Goal: Task Accomplishment & Management: Manage account settings

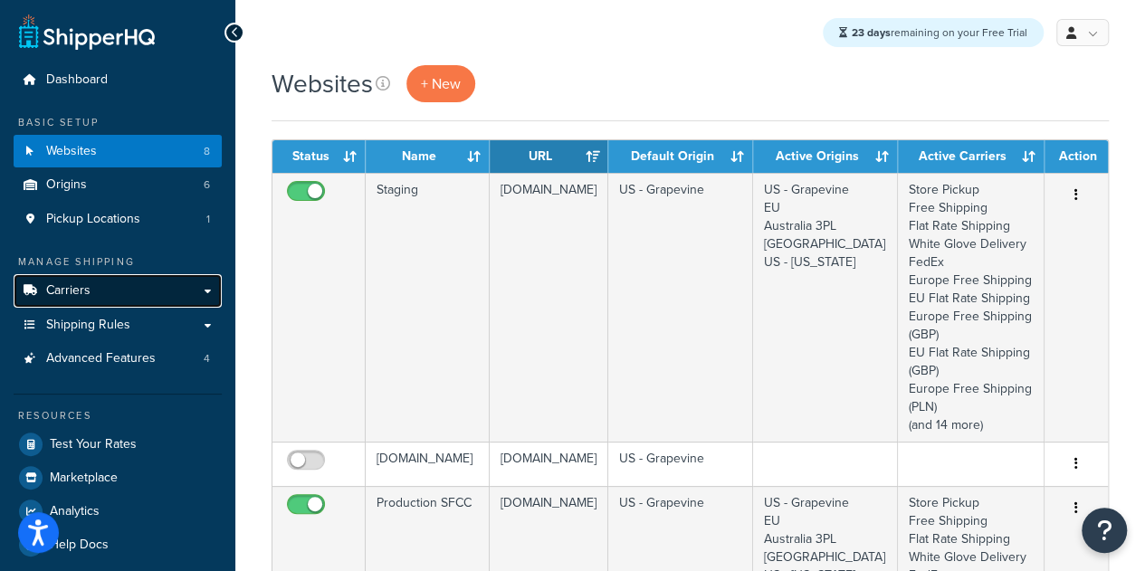
click at [76, 299] on span "Carriers" at bounding box center [68, 290] width 44 height 15
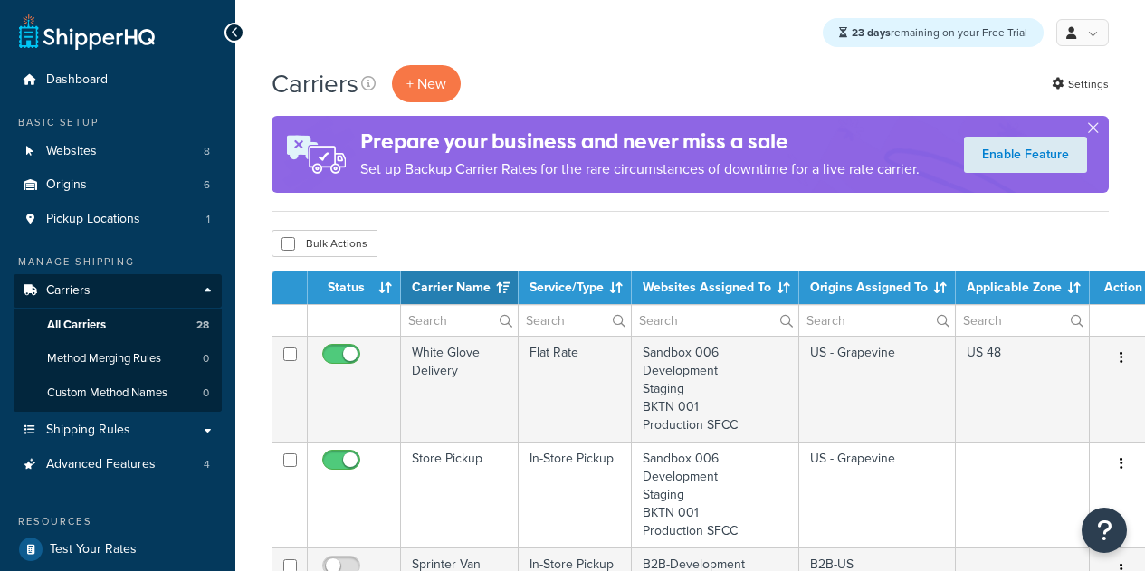
select select "15"
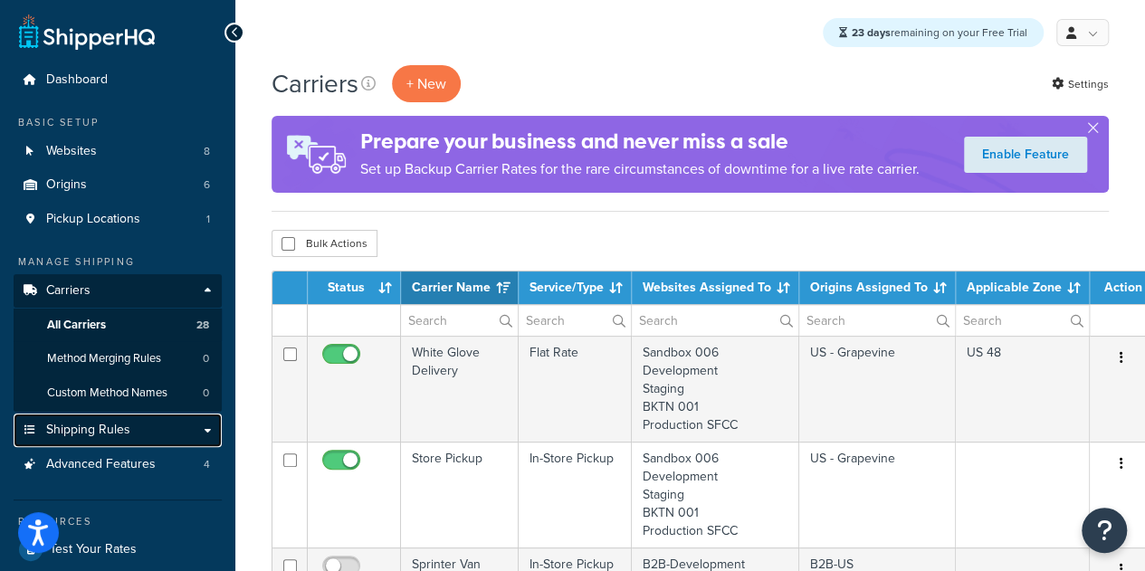
click at [103, 426] on span "Shipping Rules" at bounding box center [88, 430] width 84 height 15
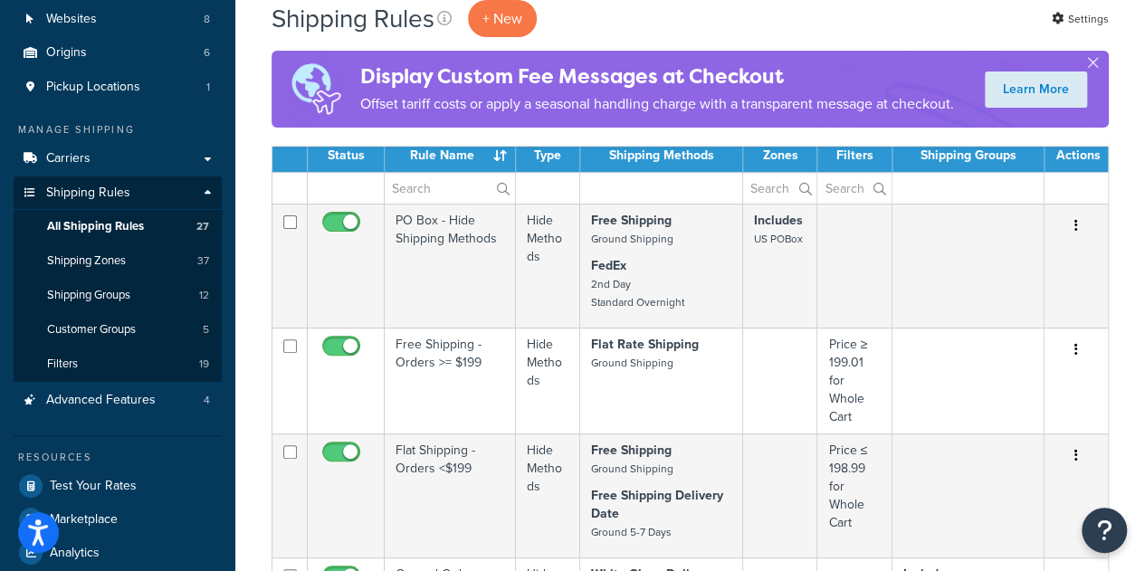
scroll to position [145, 0]
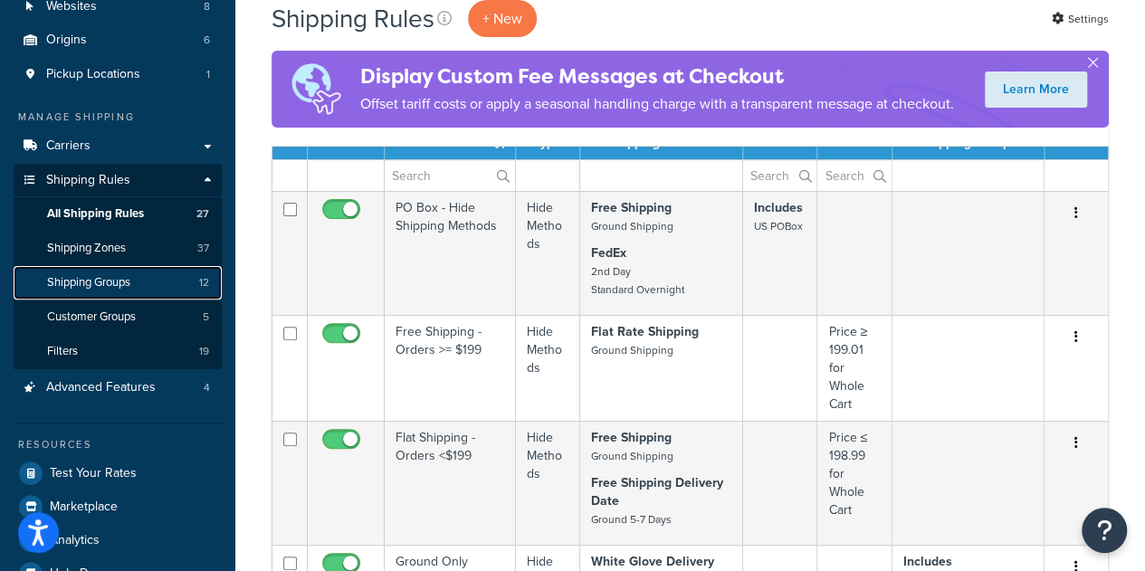
click at [81, 285] on span "Shipping Groups" at bounding box center [88, 282] width 83 height 15
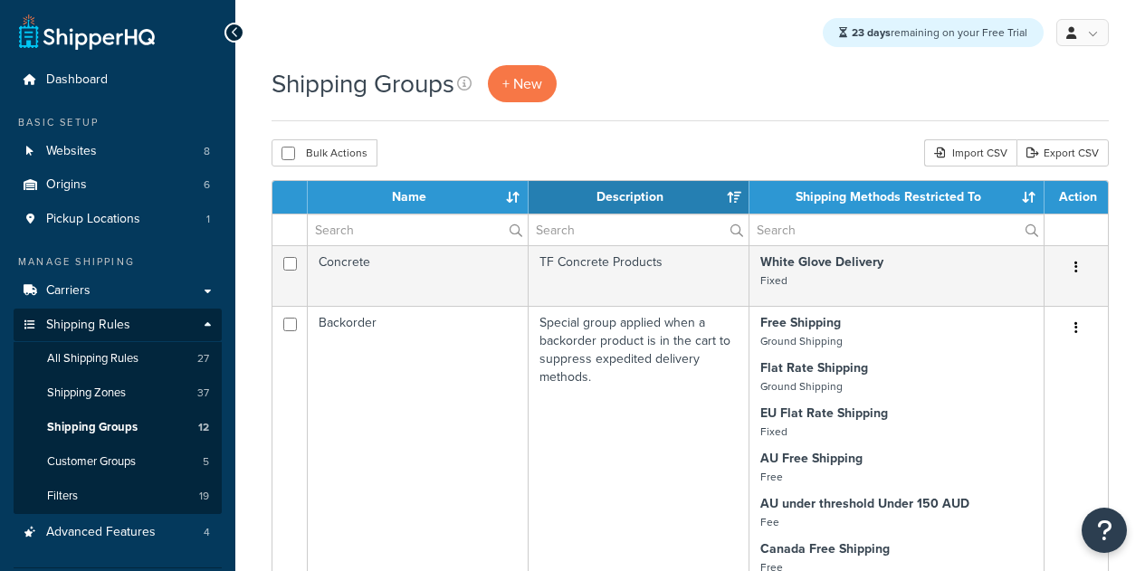
select select "15"
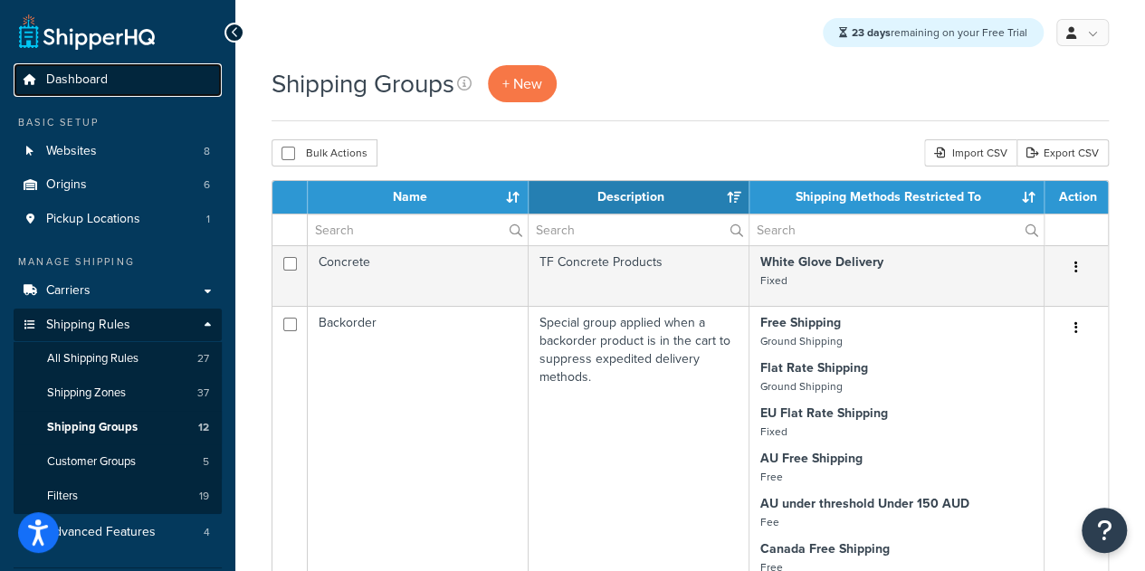
click at [105, 82] on span "Dashboard" at bounding box center [77, 79] width 62 height 15
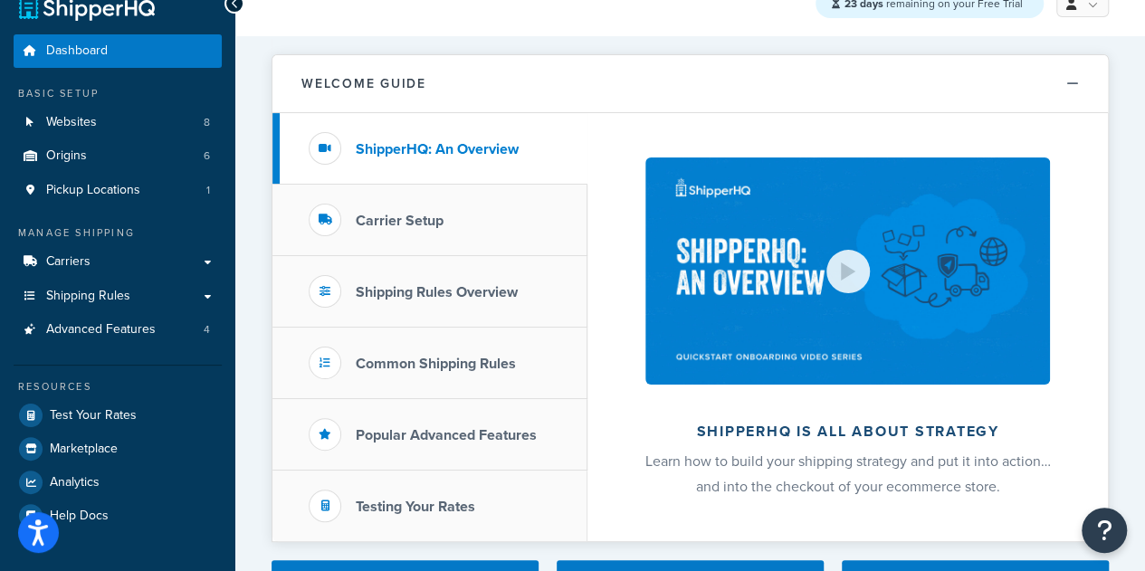
scroll to position [24, 0]
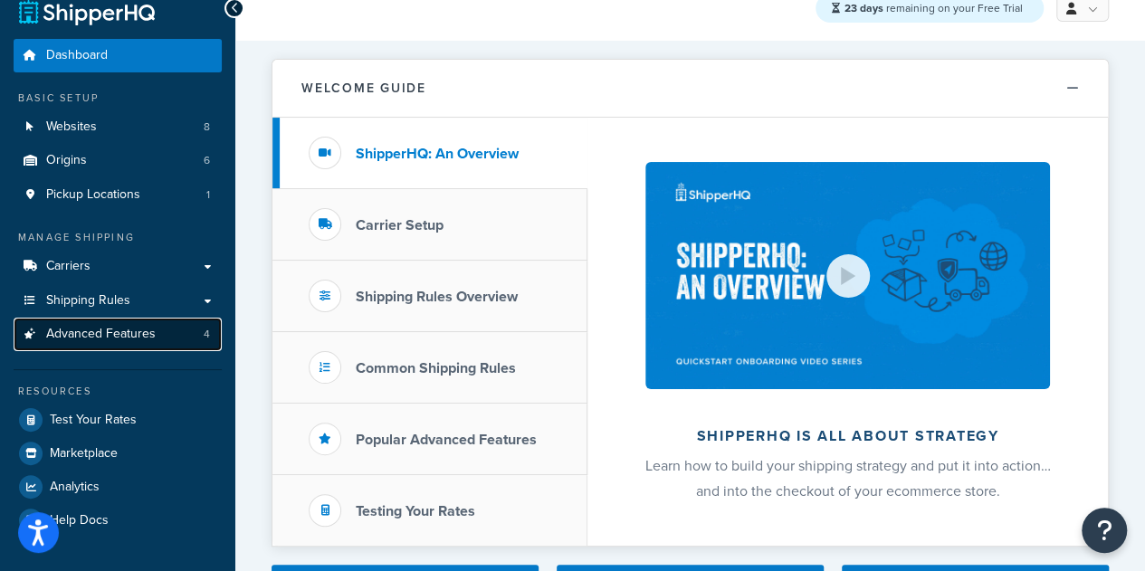
click at [98, 334] on span "Advanced Features" at bounding box center [101, 334] width 110 height 15
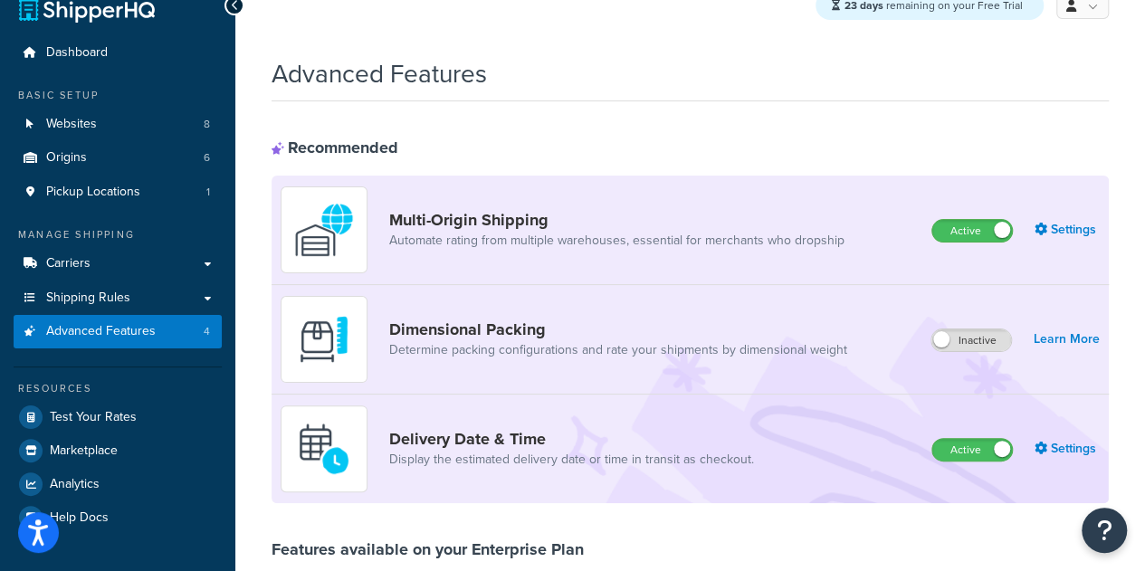
scroll to position [22, 0]
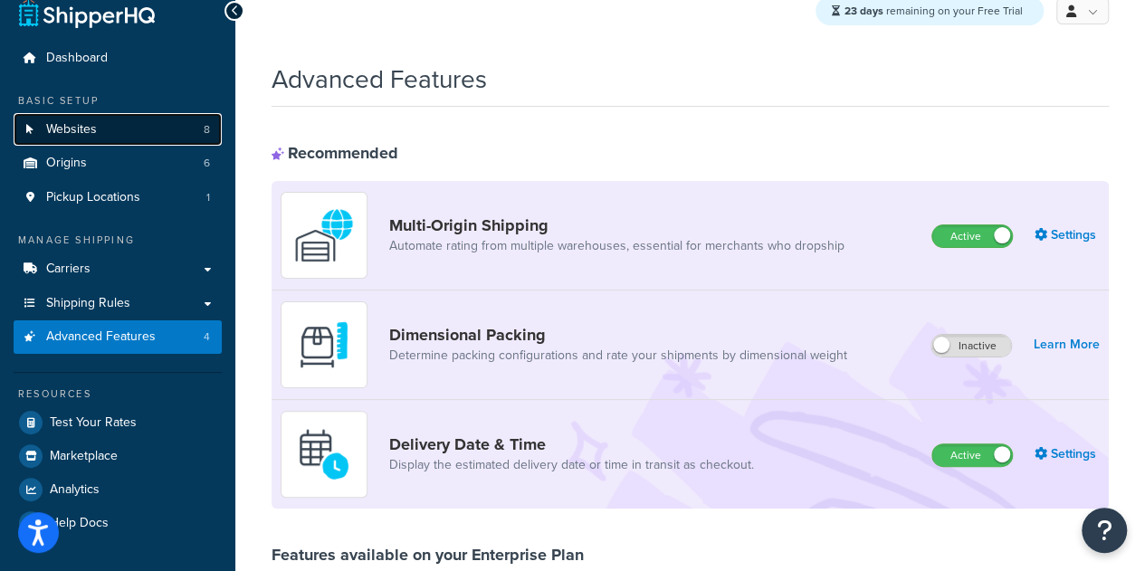
click at [84, 141] on link "Websites 8" at bounding box center [118, 129] width 208 height 33
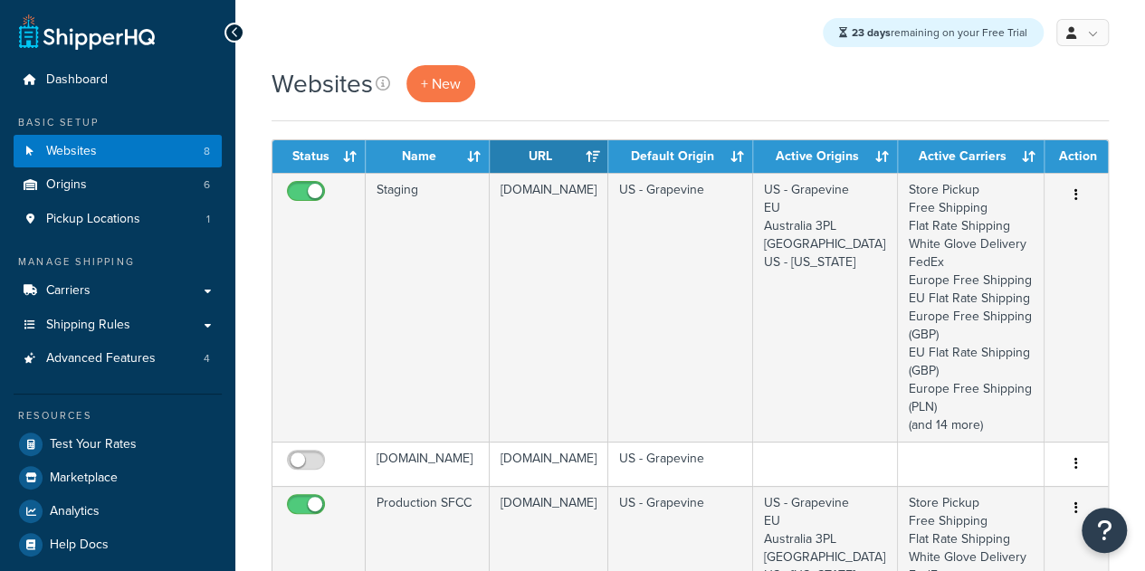
click at [444, 244] on td "Staging" at bounding box center [428, 307] width 124 height 269
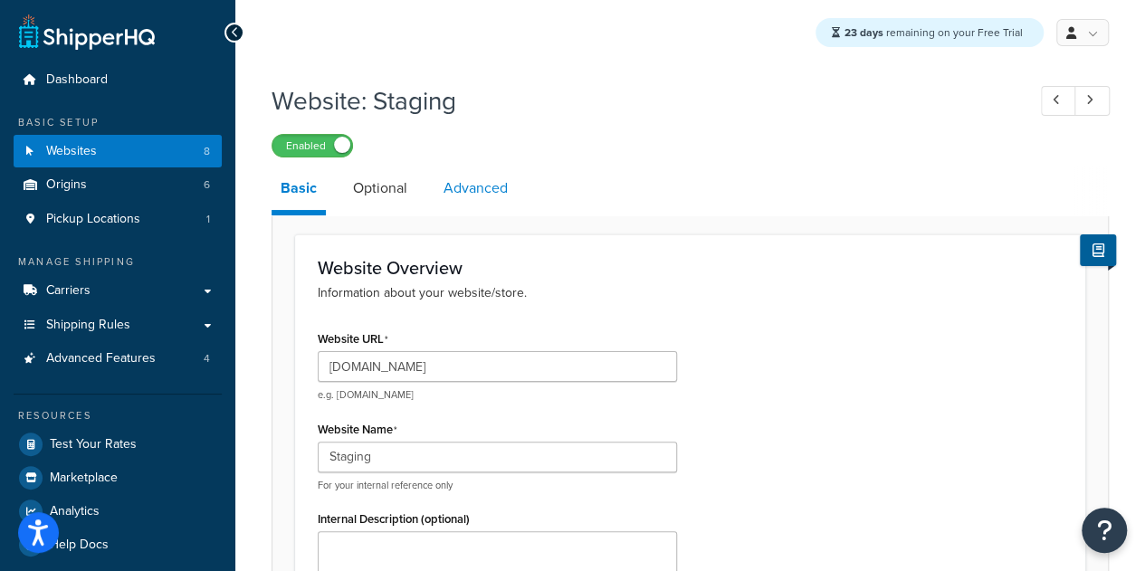
click at [462, 183] on link "Advanced" at bounding box center [476, 188] width 82 height 43
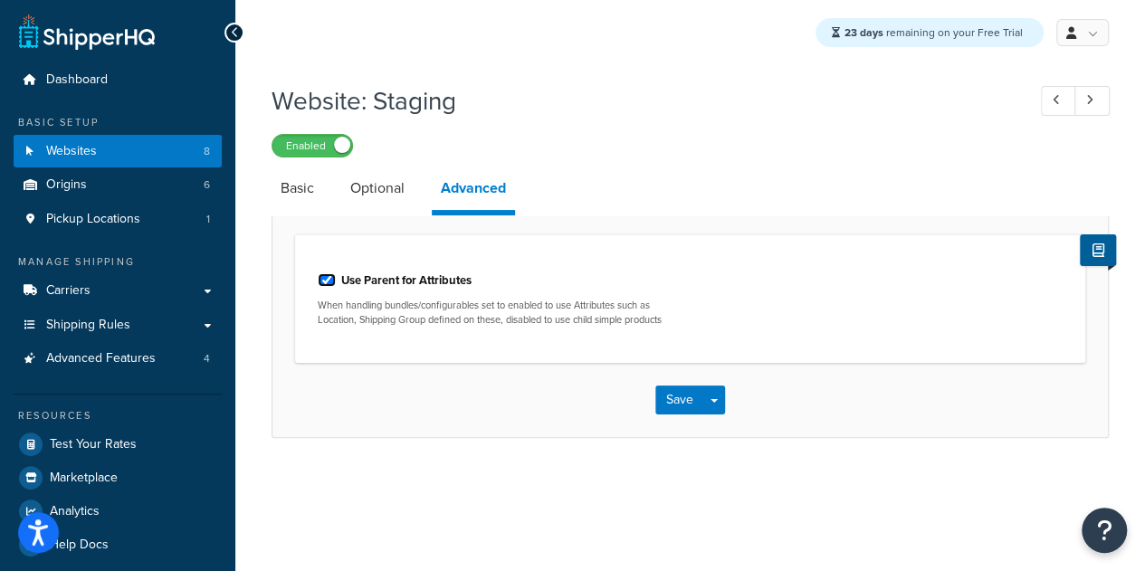
click at [328, 280] on input "Use Parent for Attributes" at bounding box center [327, 280] width 18 height 14
checkbox input "false"
click at [700, 397] on button "Save" at bounding box center [679, 400] width 49 height 29
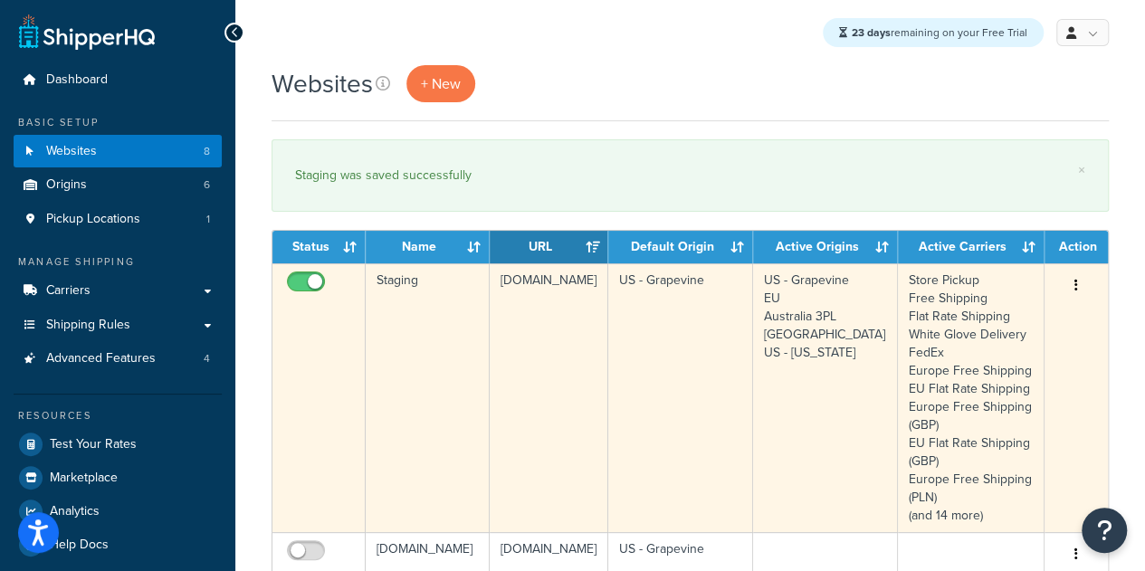
click at [451, 295] on td "Staging" at bounding box center [428, 397] width 124 height 269
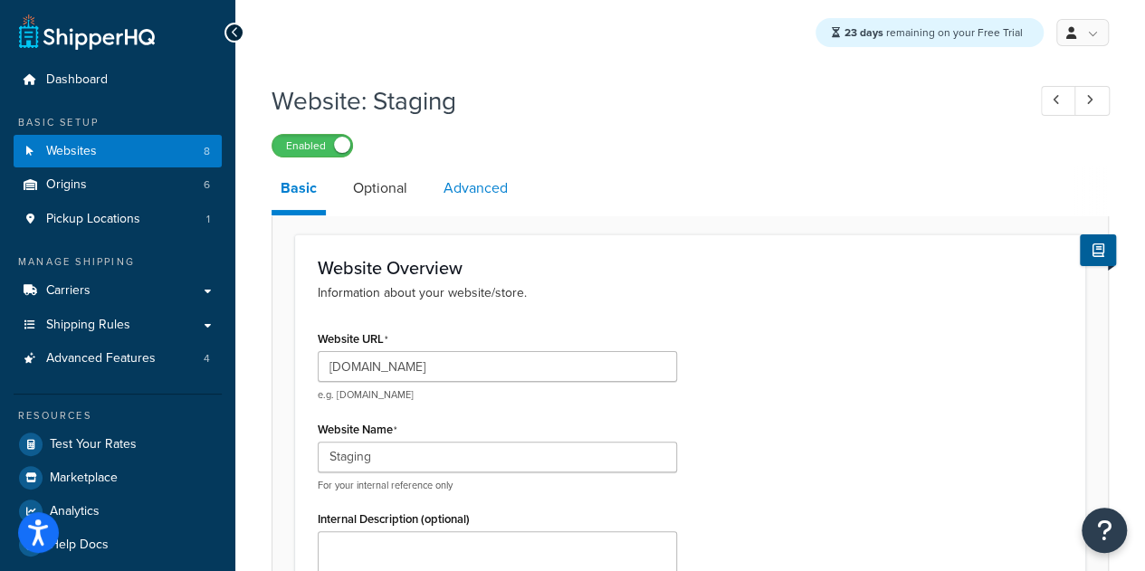
click at [478, 196] on link "Advanced" at bounding box center [476, 188] width 82 height 43
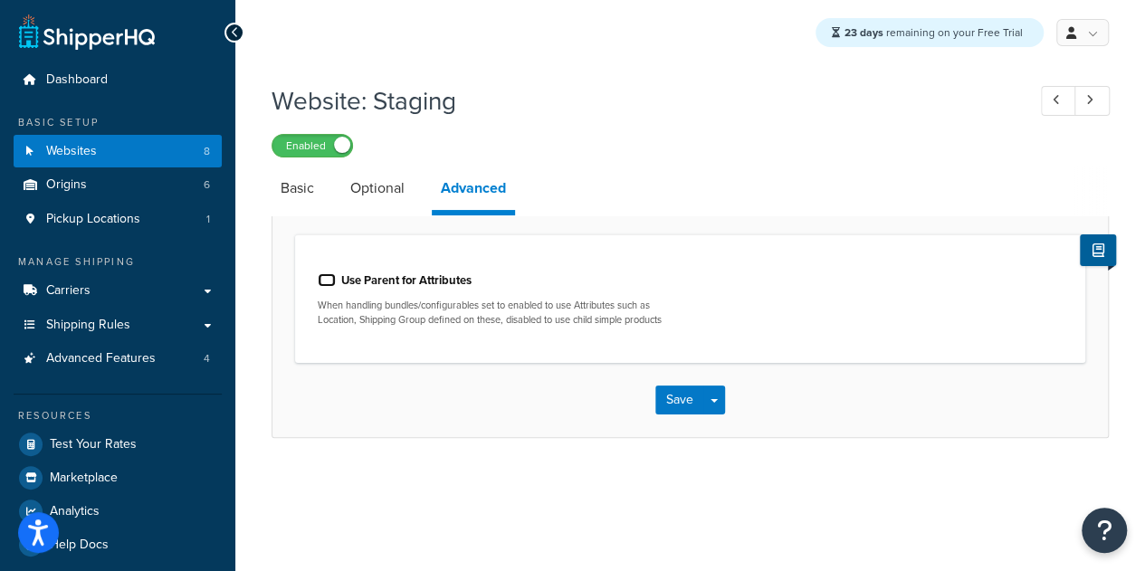
click at [322, 280] on input "Use Parent for Attributes" at bounding box center [327, 280] width 18 height 14
checkbox input "true"
click at [684, 404] on button "Save" at bounding box center [679, 400] width 49 height 29
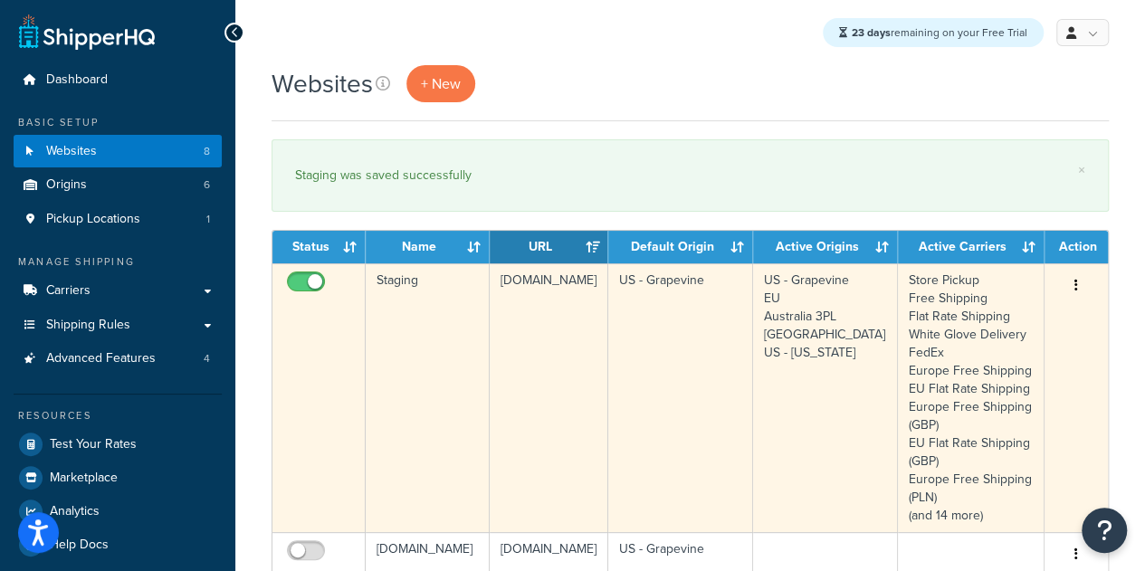
click at [436, 311] on td "Staging" at bounding box center [428, 397] width 124 height 269
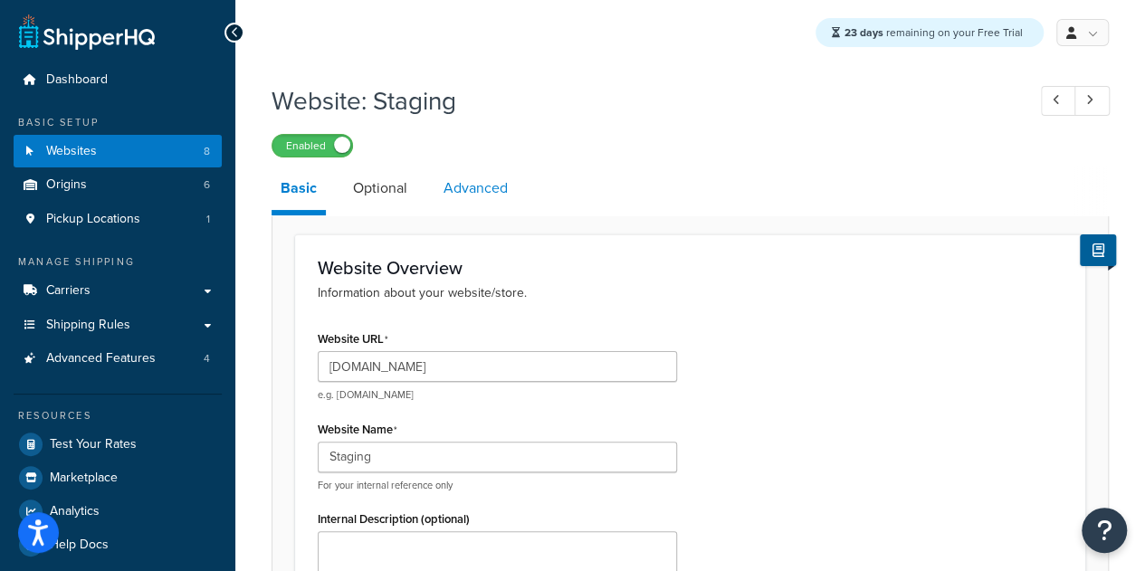
click at [478, 189] on link "Advanced" at bounding box center [476, 188] width 82 height 43
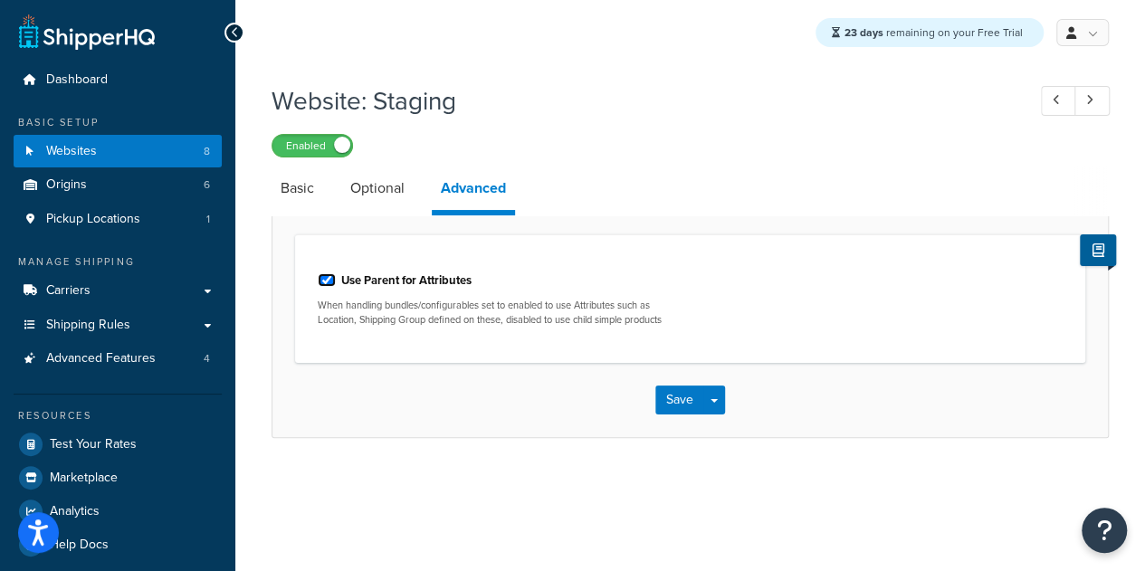
click at [328, 278] on input "Use Parent for Attributes" at bounding box center [327, 280] width 18 height 14
checkbox input "false"
click at [679, 401] on button "Save" at bounding box center [679, 400] width 49 height 29
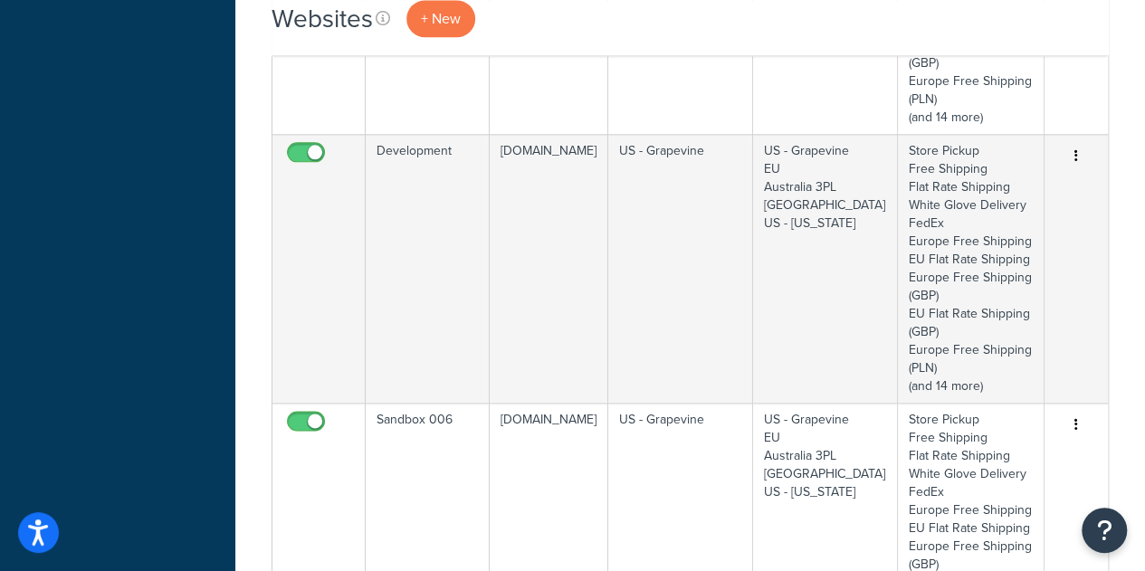
scroll to position [1119, 0]
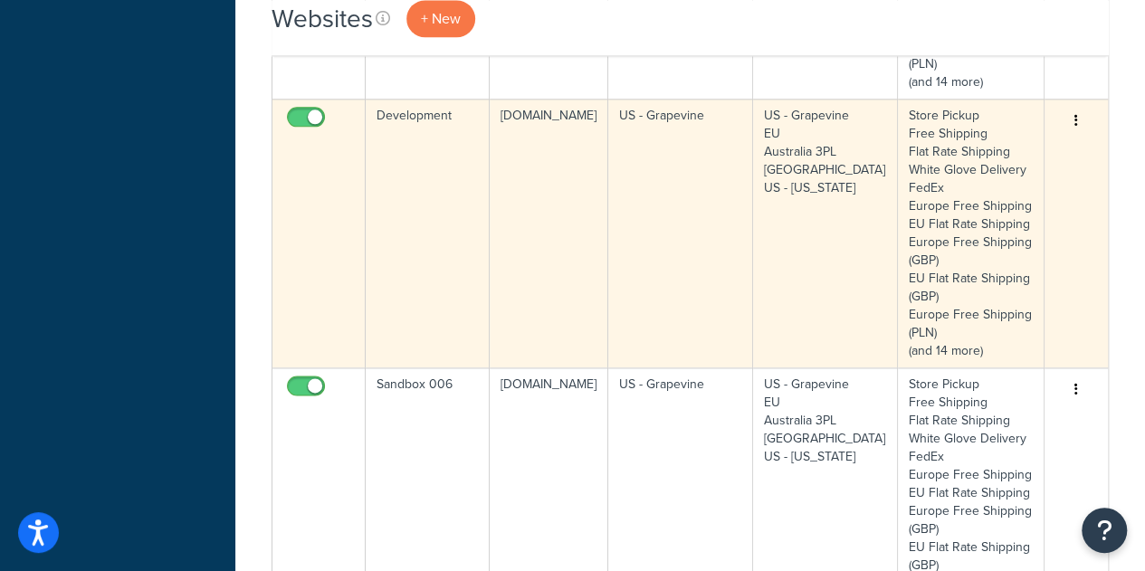
click at [466, 242] on td "Development" at bounding box center [428, 233] width 124 height 269
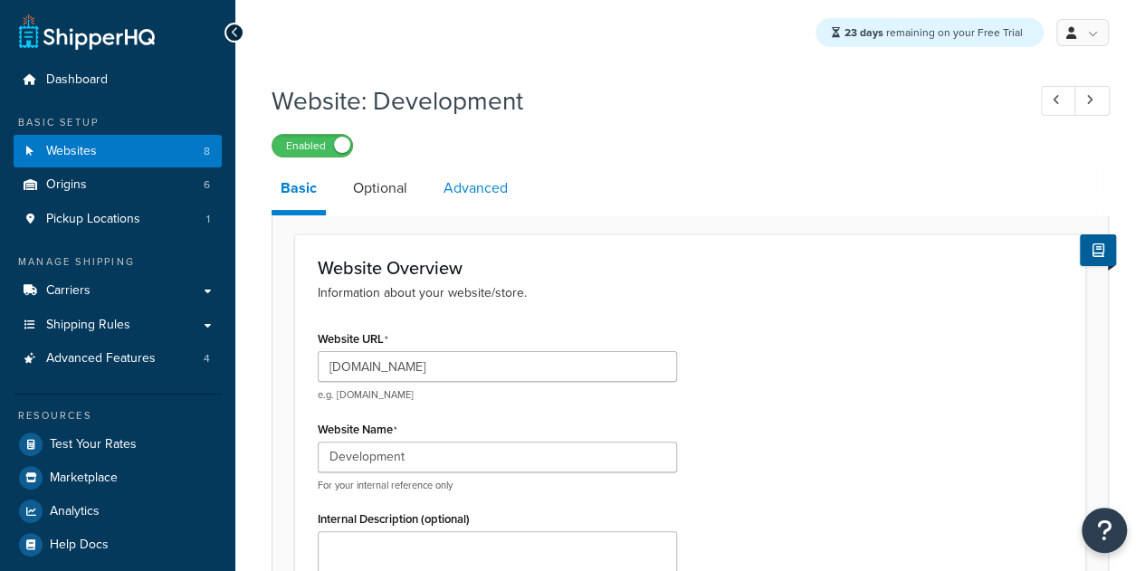
click at [490, 197] on link "Advanced" at bounding box center [476, 188] width 82 height 43
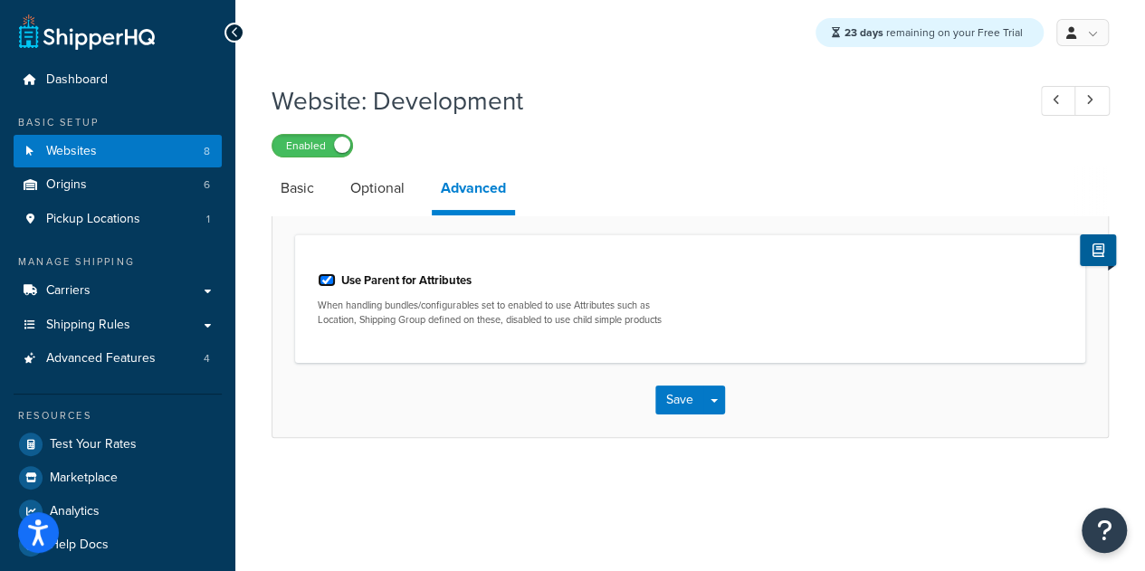
click at [321, 282] on input "Use Parent for Attributes" at bounding box center [327, 280] width 18 height 14
checkbox input "false"
click at [712, 405] on button "Save Dropdown" at bounding box center [714, 400] width 22 height 29
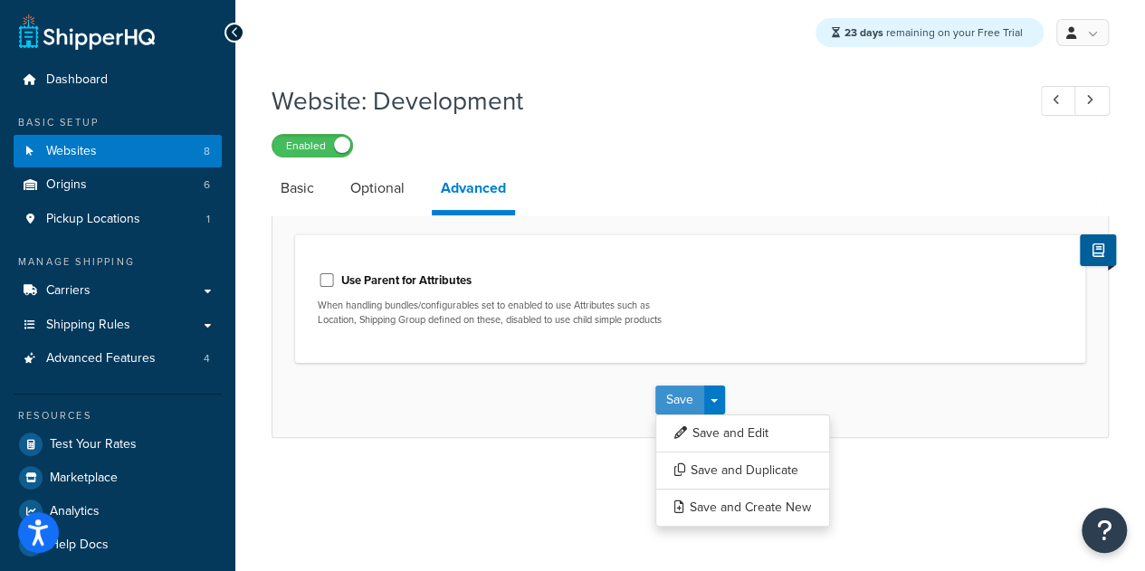
click at [680, 401] on button "Save" at bounding box center [679, 400] width 49 height 29
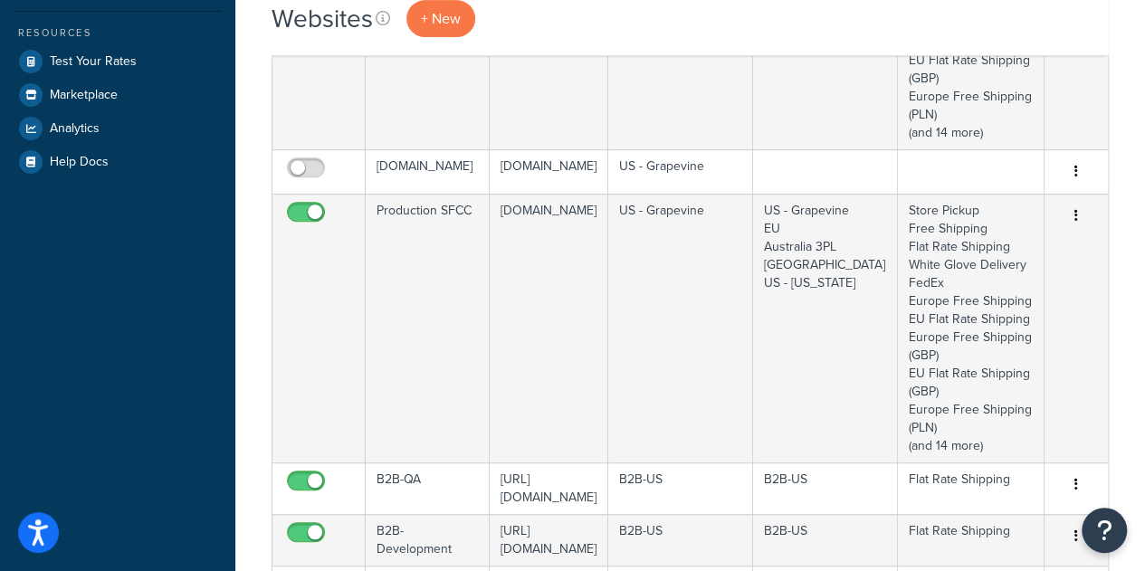
scroll to position [393, 0]
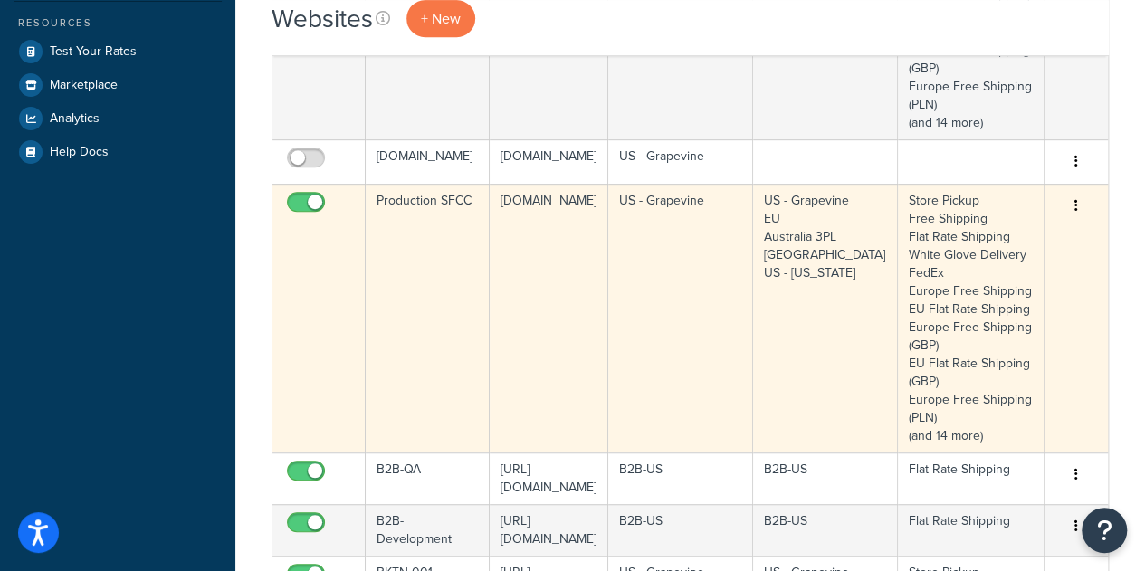
click at [419, 309] on td "Production SFCC" at bounding box center [428, 318] width 124 height 269
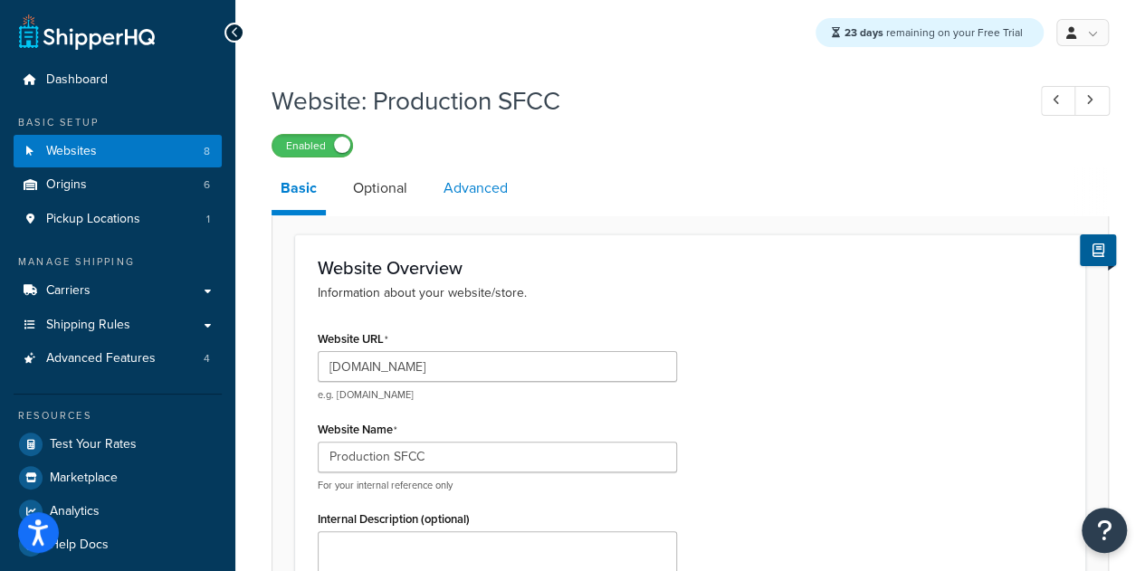
click at [498, 188] on link "Advanced" at bounding box center [476, 188] width 82 height 43
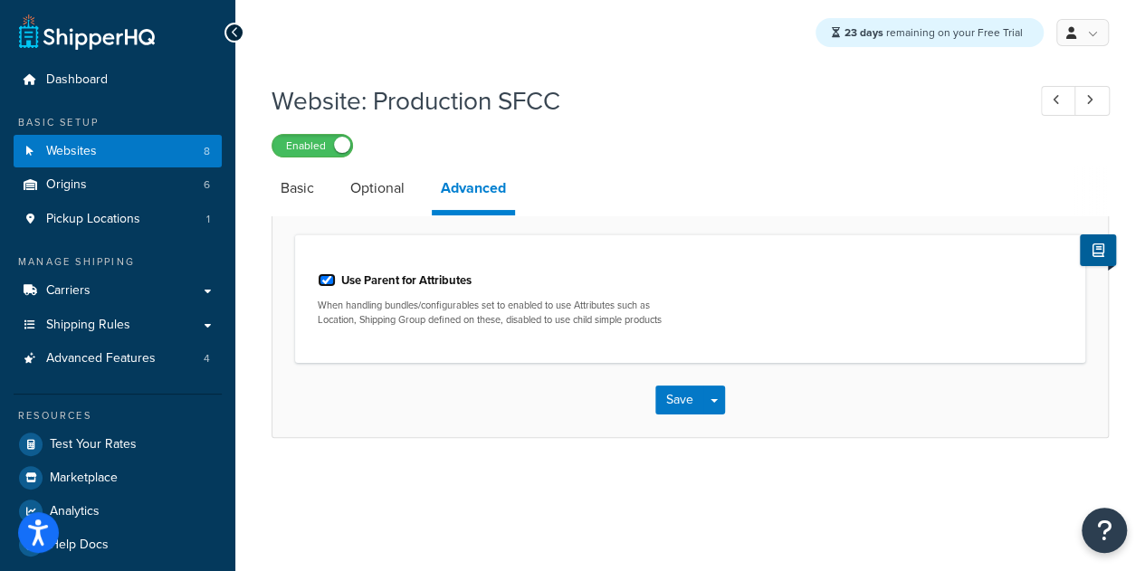
click at [325, 280] on input "Use Parent for Attributes" at bounding box center [327, 280] width 18 height 14
checkbox input "false"
click at [668, 394] on button "Save" at bounding box center [679, 400] width 49 height 29
